Goal: Task Accomplishment & Management: Complete application form

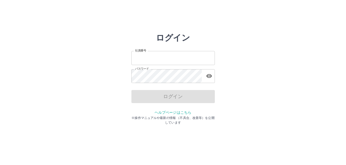
type input "*******"
click at [166, 97] on div "ログイン" at bounding box center [172, 96] width 83 height 13
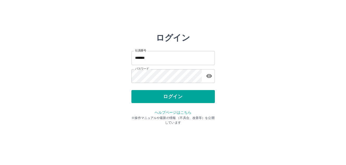
click at [166, 97] on button "ログイン" at bounding box center [172, 96] width 83 height 13
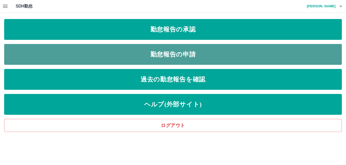
click at [170, 55] on link "勤怠報告の申請" at bounding box center [173, 54] width 338 height 21
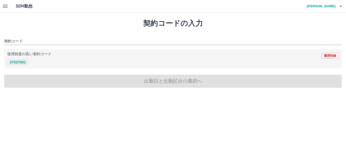
click at [16, 62] on button "37537001" at bounding box center [17, 62] width 21 height 6
type input "********"
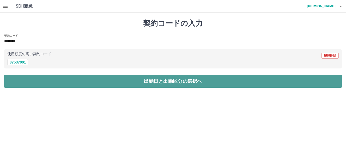
click at [162, 78] on button "出勤日と出勤区分の選択へ" at bounding box center [173, 81] width 338 height 13
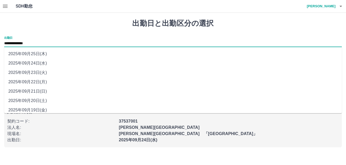
click at [68, 45] on input "**********" at bounding box center [173, 43] width 338 height 7
drag, startPoint x: 68, startPoint y: 45, endPoint x: 36, endPoint y: 75, distance: 44.3
click at [36, 75] on li "2025年09月23日(火)" at bounding box center [173, 72] width 338 height 9
type input "**********"
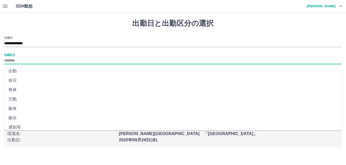
click at [16, 60] on input "出勤区分" at bounding box center [173, 61] width 338 height 7
click at [10, 82] on li "休日" at bounding box center [173, 80] width 338 height 9
type input "**"
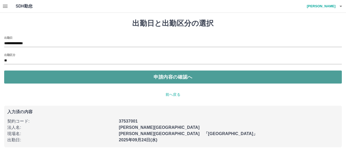
click at [178, 77] on button "申請内容の確認へ" at bounding box center [173, 77] width 338 height 13
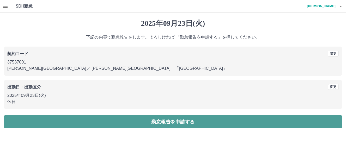
click at [175, 120] on button "勤怠報告を申請する" at bounding box center [173, 122] width 338 height 13
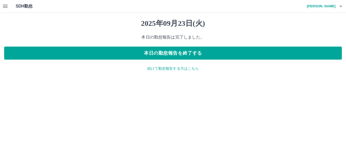
click at [173, 67] on p "続けて勤怠報告する方はこちら" at bounding box center [173, 68] width 338 height 5
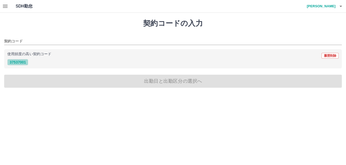
click at [20, 62] on button "37537001" at bounding box center [17, 62] width 21 height 6
type input "********"
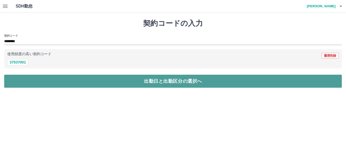
click at [161, 81] on button "出勤日と出勤区分の選択へ" at bounding box center [173, 81] width 338 height 13
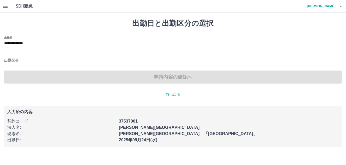
click at [28, 62] on input "出勤区分" at bounding box center [173, 61] width 338 height 7
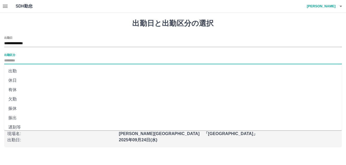
click at [17, 71] on li "出勤" at bounding box center [173, 71] width 338 height 9
type input "**"
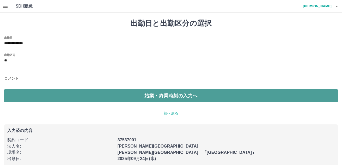
click at [183, 95] on button "始業・終業時刻の入力へ" at bounding box center [171, 95] width 334 height 13
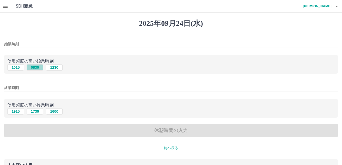
click at [32, 68] on button "0830" at bounding box center [35, 67] width 17 height 6
type input "****"
click at [36, 111] on button "1730" at bounding box center [35, 112] width 17 height 6
type input "****"
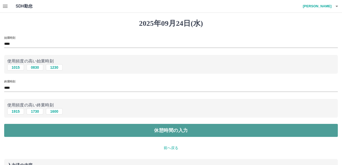
click at [172, 130] on button "休憩時間の入力" at bounding box center [171, 130] width 334 height 13
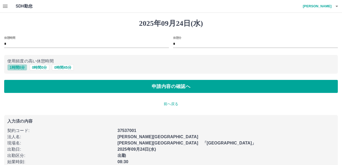
click at [14, 68] on button "1 時間 0 分" at bounding box center [17, 67] width 20 height 6
type input "*"
click at [14, 68] on button "1 時間 0 分" at bounding box center [17, 67] width 20 height 6
click at [15, 67] on button "1 時間 0 分" at bounding box center [17, 67] width 20 height 6
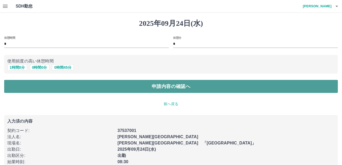
click at [161, 91] on button "申請内容の確認へ" at bounding box center [171, 86] width 334 height 13
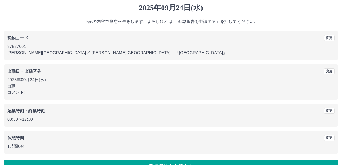
scroll to position [30, 0]
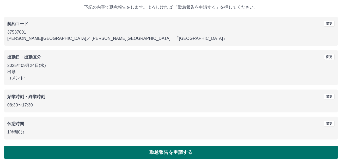
click at [186, 154] on button "勤怠報告を申請する" at bounding box center [171, 152] width 334 height 13
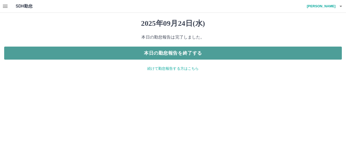
click at [185, 49] on button "本日の勤怠報告を終了する" at bounding box center [173, 53] width 338 height 13
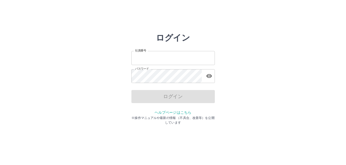
type input "*******"
click at [153, 97] on div "ログイン" at bounding box center [172, 96] width 83 height 13
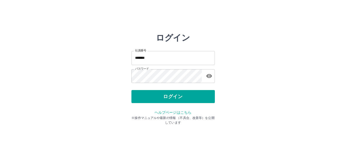
click at [153, 97] on button "ログイン" at bounding box center [172, 96] width 83 height 13
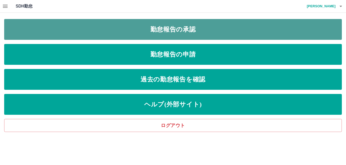
click at [170, 33] on link "勤怠報告の承認" at bounding box center [173, 29] width 338 height 21
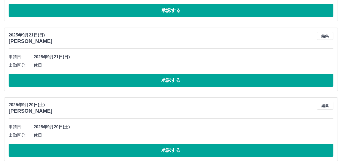
scroll to position [1682, 0]
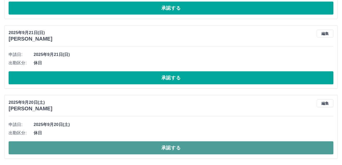
click at [201, 148] on button "承認する" at bounding box center [171, 148] width 325 height 13
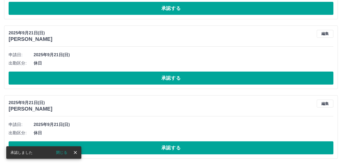
scroll to position [1612, 0]
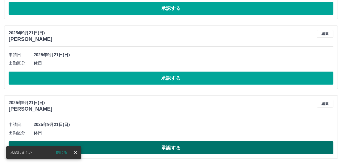
click at [181, 149] on button "承認する" at bounding box center [171, 148] width 325 height 13
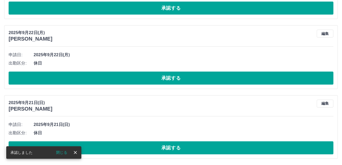
scroll to position [1542, 0]
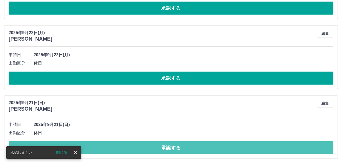
click at [181, 149] on button "承認する" at bounding box center [171, 148] width 325 height 13
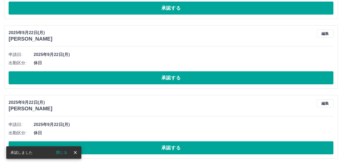
scroll to position [1472, 0]
click at [181, 149] on button "承認する" at bounding box center [171, 148] width 325 height 13
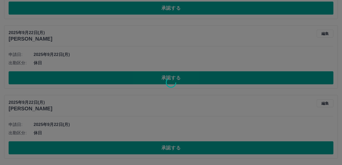
scroll to position [1402, 0]
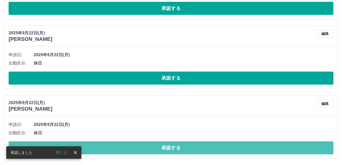
click at [181, 149] on button "承認する" at bounding box center [171, 148] width 325 height 13
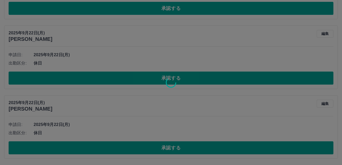
scroll to position [1332, 0]
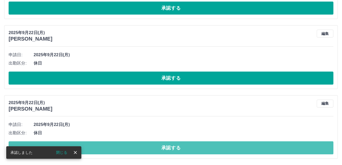
click at [181, 149] on button "承認する" at bounding box center [171, 148] width 325 height 13
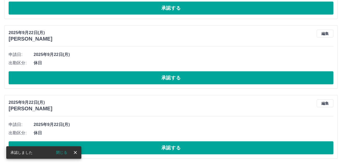
scroll to position [1262, 0]
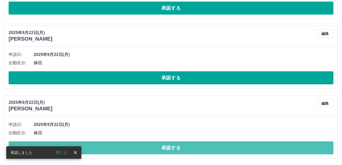
click at [181, 149] on button "承認する" at bounding box center [171, 148] width 325 height 13
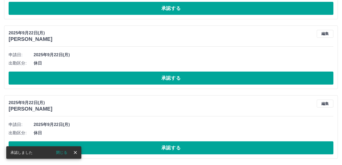
scroll to position [1192, 0]
click at [181, 149] on button "承認する" at bounding box center [171, 148] width 325 height 13
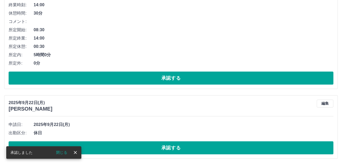
scroll to position [1122, 0]
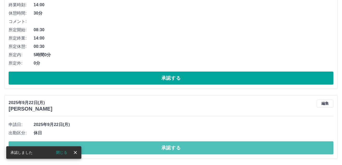
click at [181, 149] on button "承認する" at bounding box center [171, 148] width 325 height 13
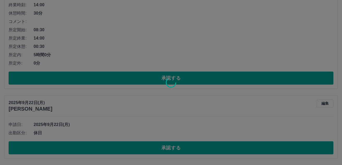
scroll to position [1052, 0]
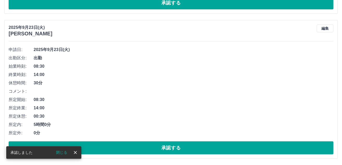
click at [181, 149] on button "承認する" at bounding box center [171, 148] width 325 height 13
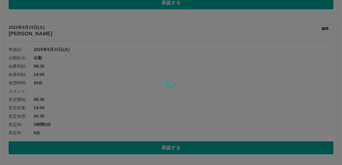
scroll to position [907, 0]
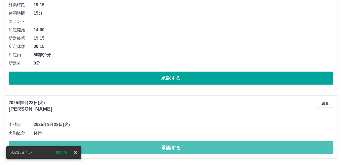
click at [181, 149] on button "承認する" at bounding box center [171, 148] width 325 height 13
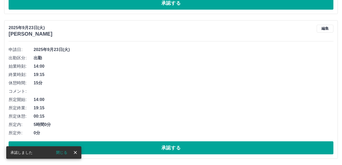
scroll to position [837, 0]
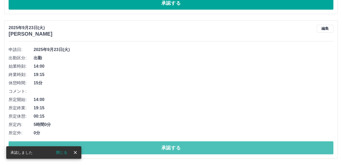
click at [181, 149] on button "承認する" at bounding box center [171, 148] width 325 height 13
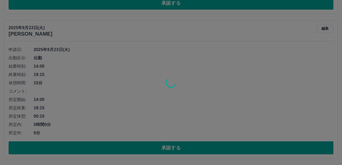
scroll to position [692, 0]
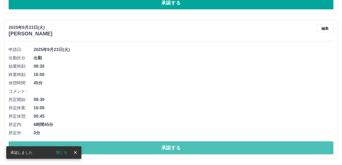
click at [181, 149] on button "承認する" at bounding box center [171, 148] width 325 height 13
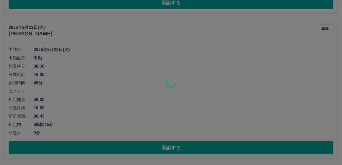
scroll to position [547, 0]
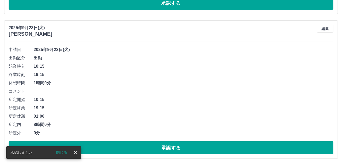
click at [181, 149] on button "承認する" at bounding box center [171, 148] width 325 height 13
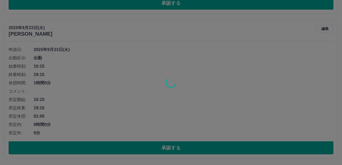
scroll to position [402, 0]
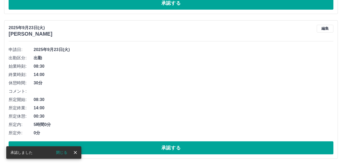
click at [181, 149] on button "承認する" at bounding box center [171, 148] width 325 height 13
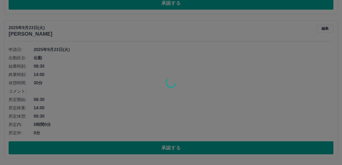
scroll to position [257, 0]
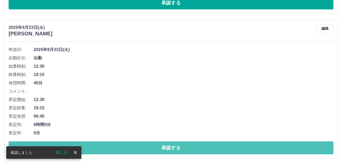
click at [181, 149] on button "承認する" at bounding box center [171, 148] width 325 height 13
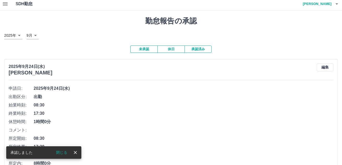
scroll to position [0, 0]
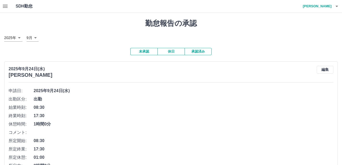
click at [199, 50] on button "承認済み" at bounding box center [198, 51] width 27 height 7
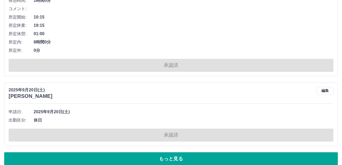
scroll to position [2567, 0]
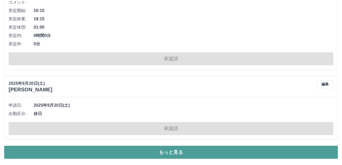
click at [178, 154] on button "もっと見る" at bounding box center [171, 152] width 334 height 13
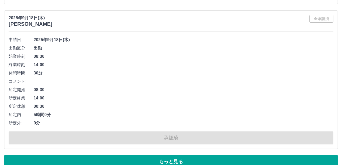
scroll to position [5694, 0]
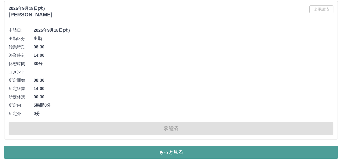
click at [225, 155] on button "もっと見る" at bounding box center [171, 152] width 334 height 13
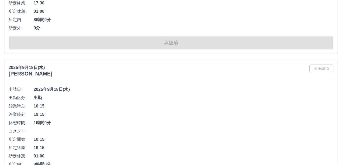
scroll to position [5199, 0]
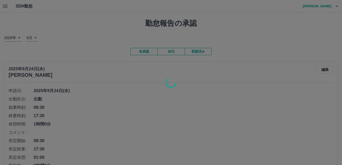
click at [281, 65] on div at bounding box center [171, 82] width 342 height 165
